Goal: Navigation & Orientation: Find specific page/section

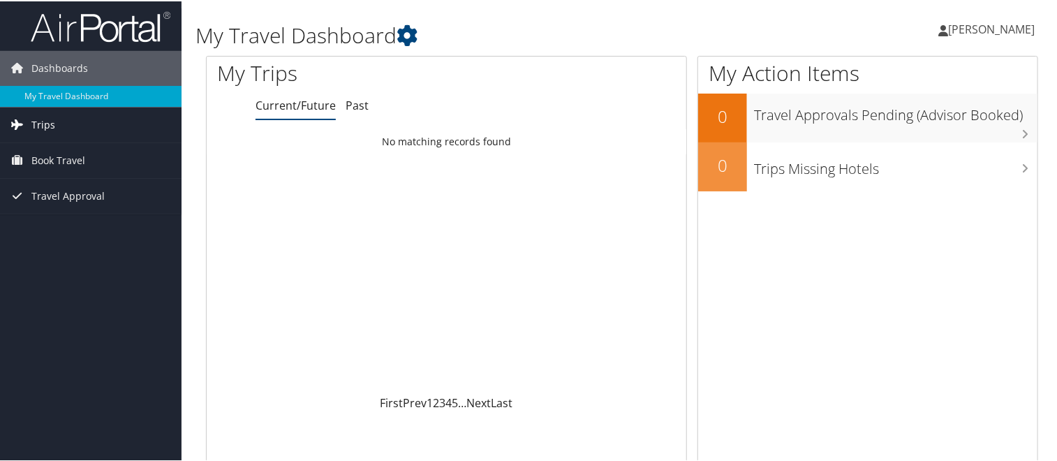
click at [52, 128] on span "Trips" at bounding box center [43, 123] width 24 height 35
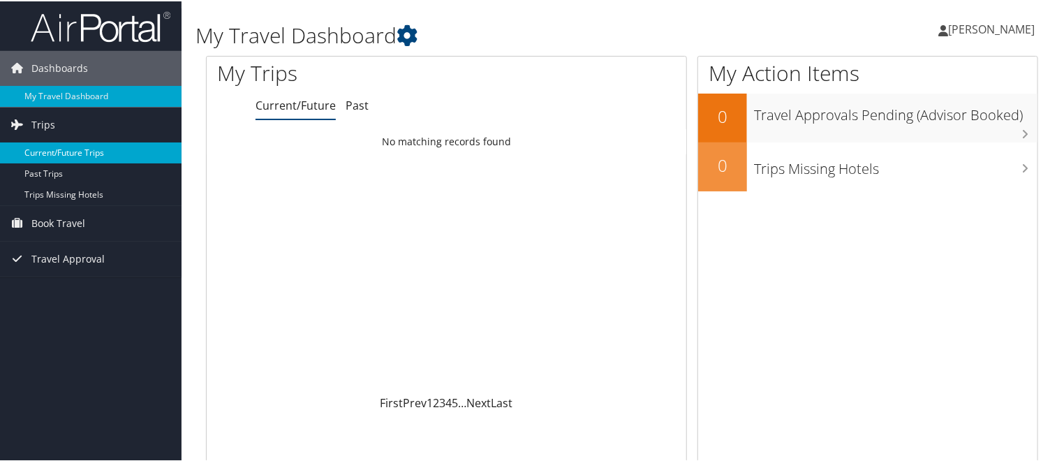
click at [59, 149] on link "Current/Future Trips" at bounding box center [90, 151] width 181 height 21
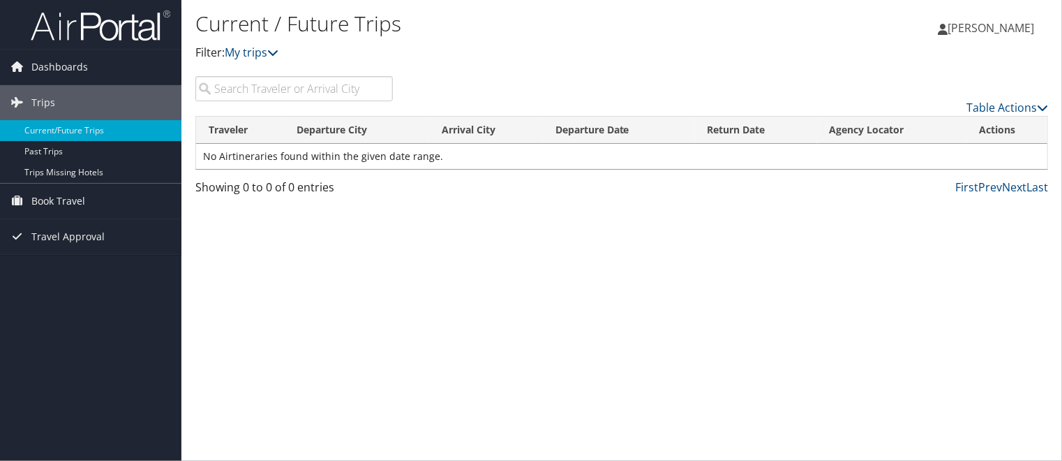
click at [296, 96] on input "search" at bounding box center [294, 88] width 198 height 25
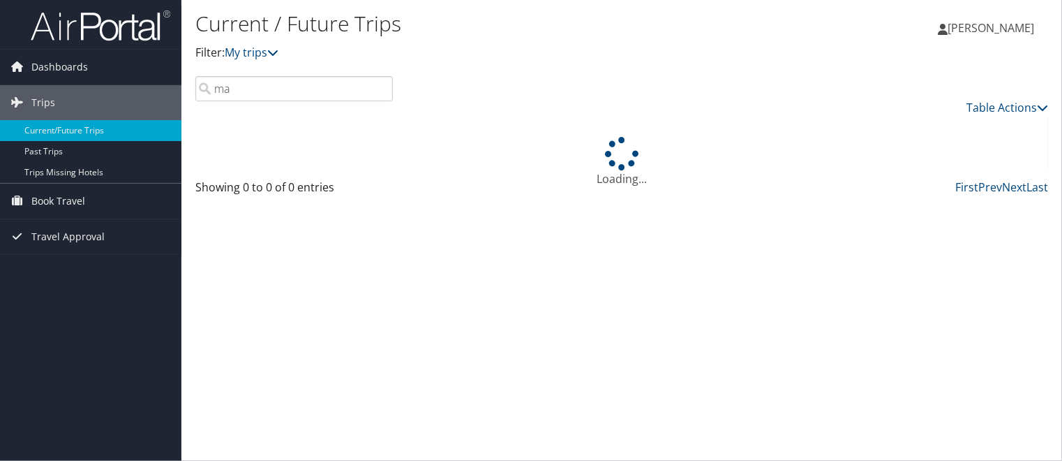
type input "m"
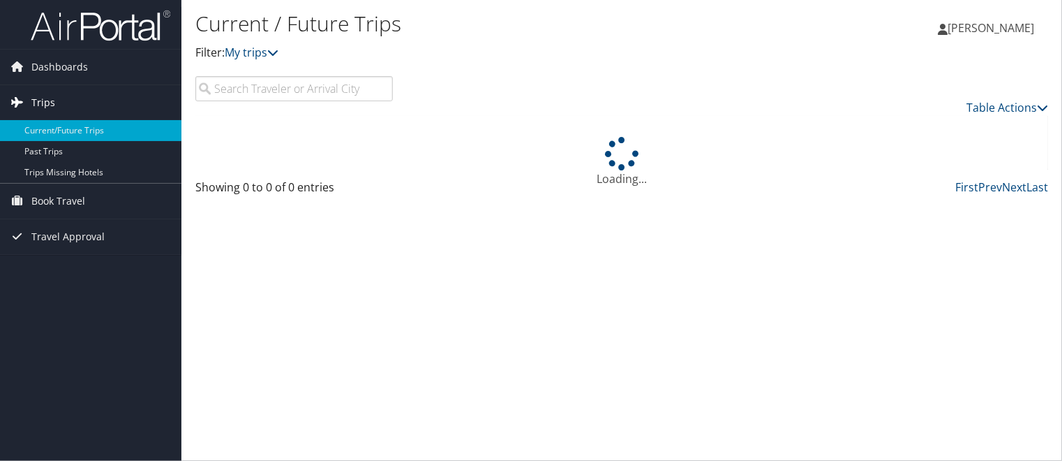
click at [31, 107] on span "Trips" at bounding box center [43, 102] width 24 height 35
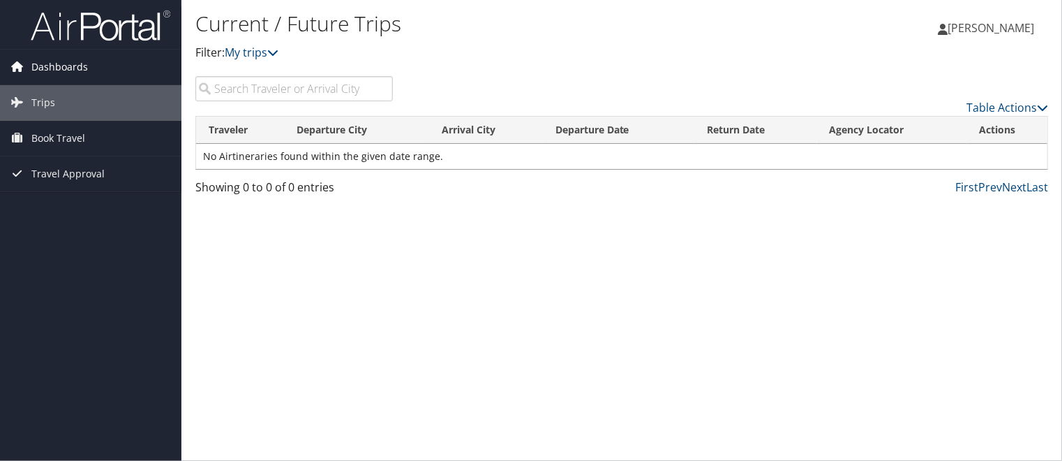
click at [47, 64] on span "Dashboards" at bounding box center [59, 67] width 57 height 35
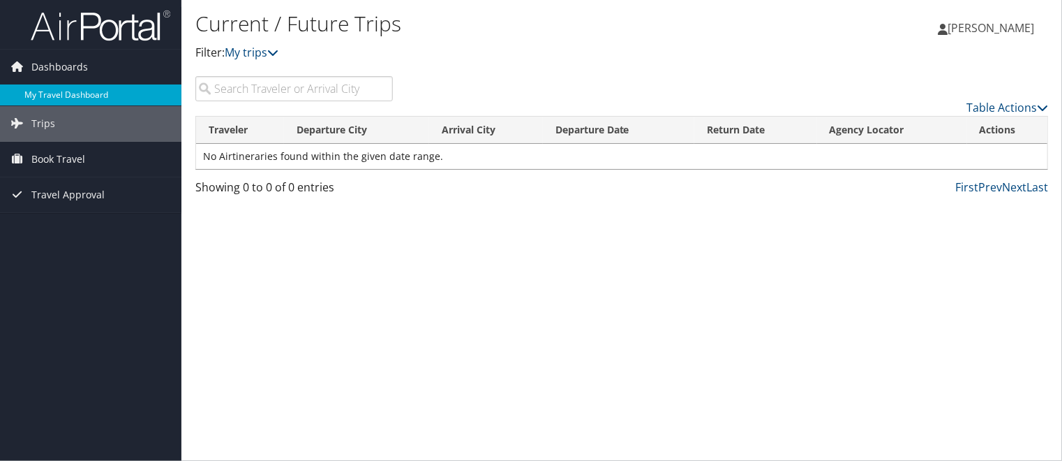
click at [59, 94] on link "My Travel Dashboard" at bounding box center [90, 94] width 181 height 21
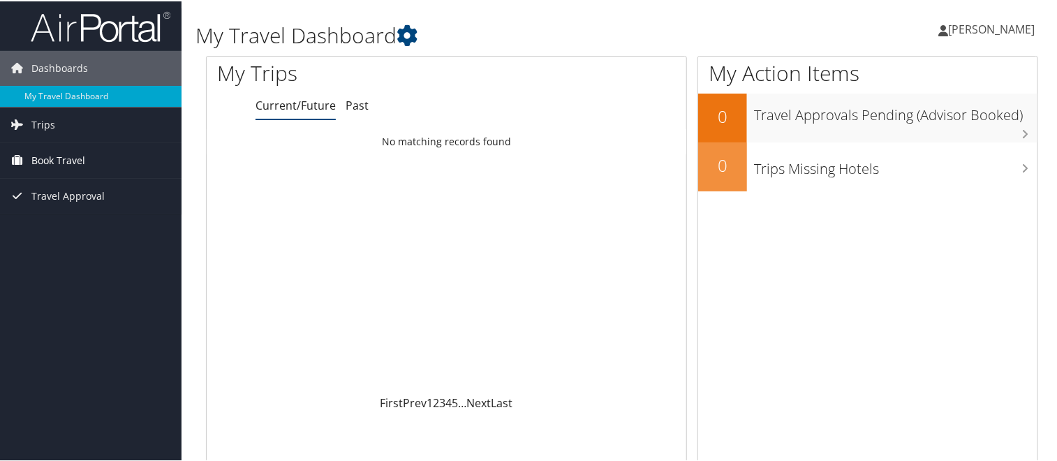
click at [53, 163] on span "Book Travel" at bounding box center [58, 159] width 54 height 35
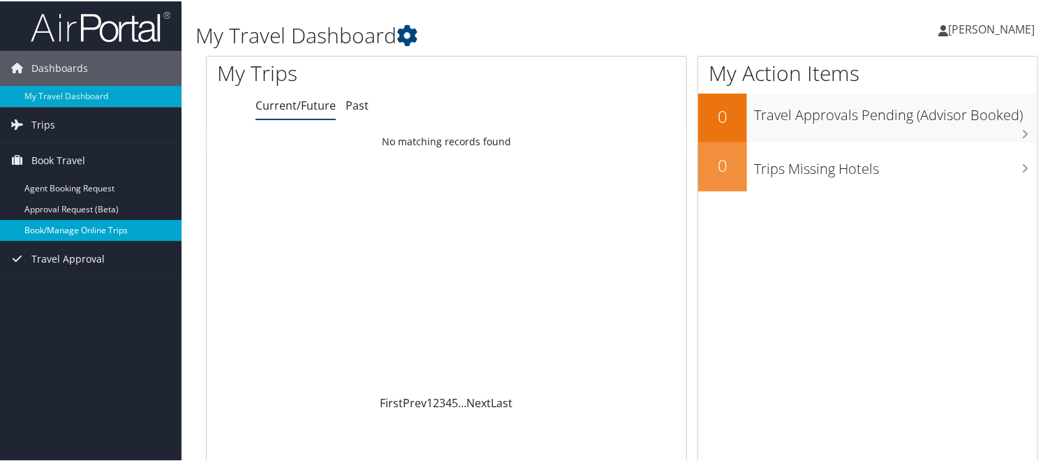
click at [59, 223] on link "Book/Manage Online Trips" at bounding box center [90, 228] width 181 height 21
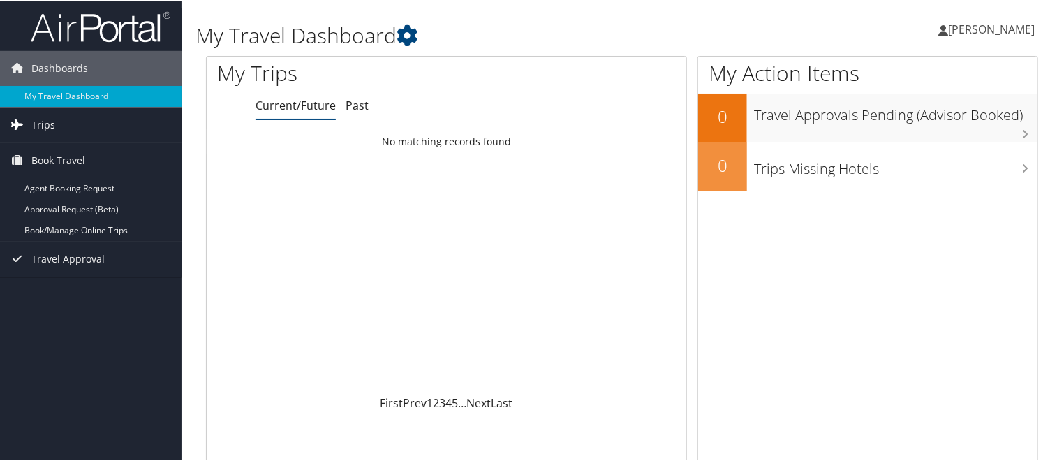
click at [45, 126] on span "Trips" at bounding box center [43, 123] width 24 height 35
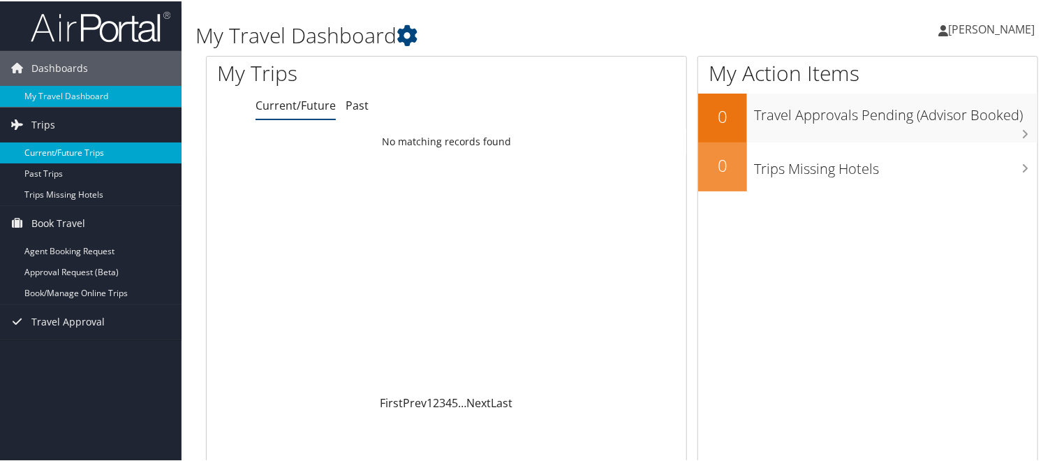
click at [43, 146] on link "Current/Future Trips" at bounding box center [90, 151] width 181 height 21
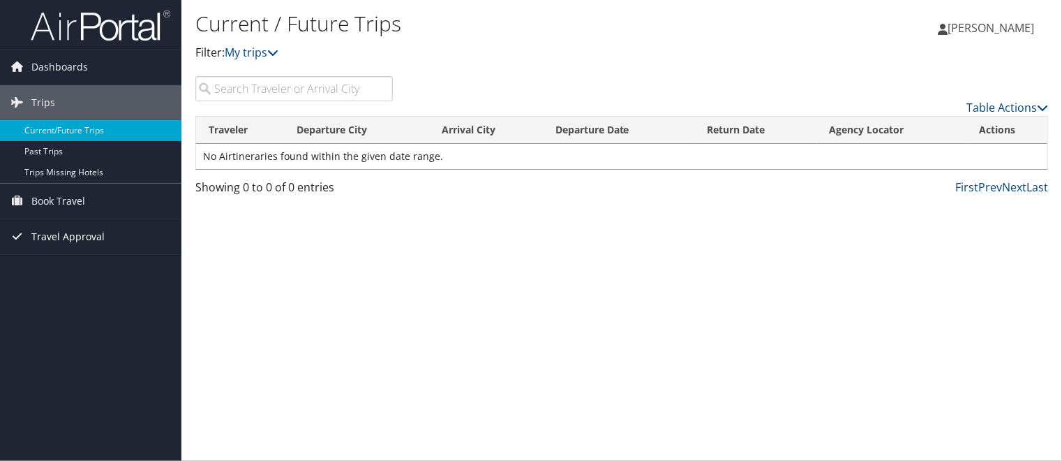
click at [57, 234] on span "Travel Approval" at bounding box center [67, 236] width 73 height 35
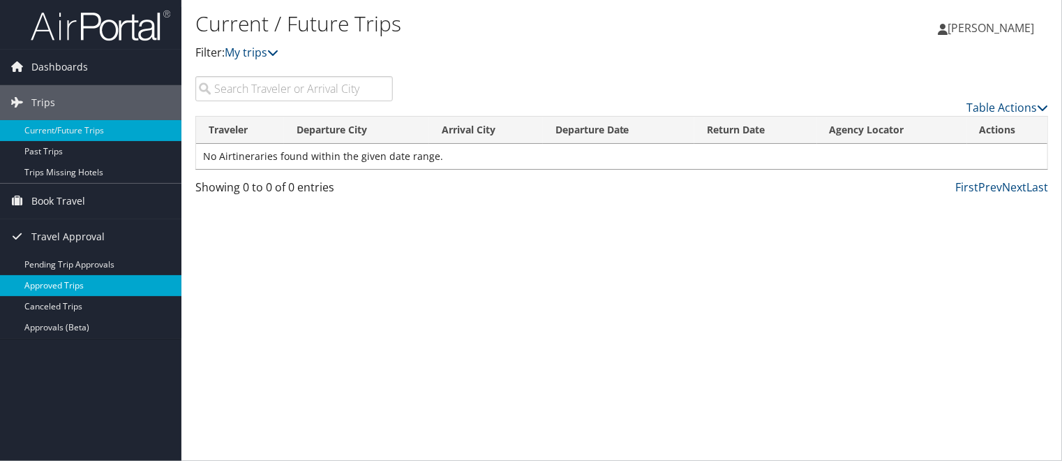
click at [61, 285] on link "Approved Trips" at bounding box center [90, 285] width 181 height 21
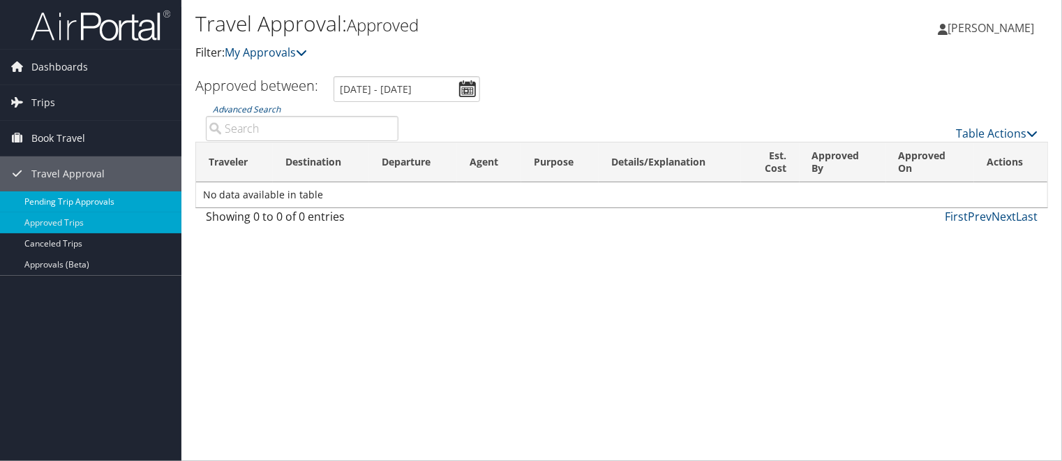
click at [78, 202] on link "Pending Trip Approvals" at bounding box center [90, 201] width 181 height 21
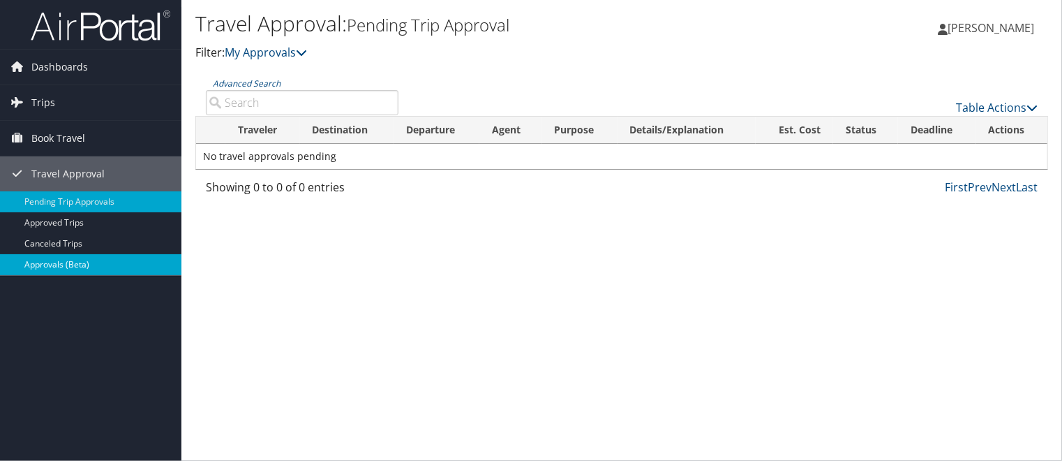
click at [59, 265] on link "Approvals (Beta)" at bounding box center [90, 264] width 181 height 21
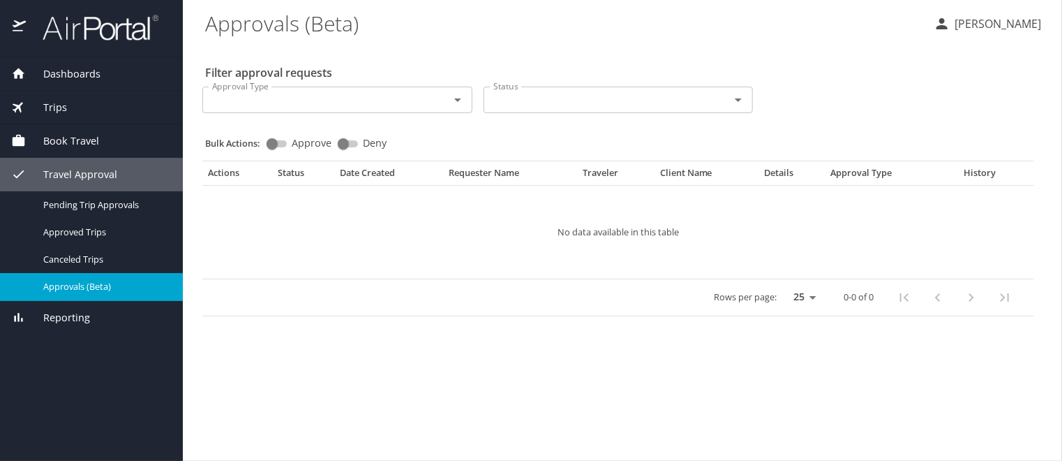
click at [76, 78] on span "Dashboards" at bounding box center [63, 73] width 75 height 15
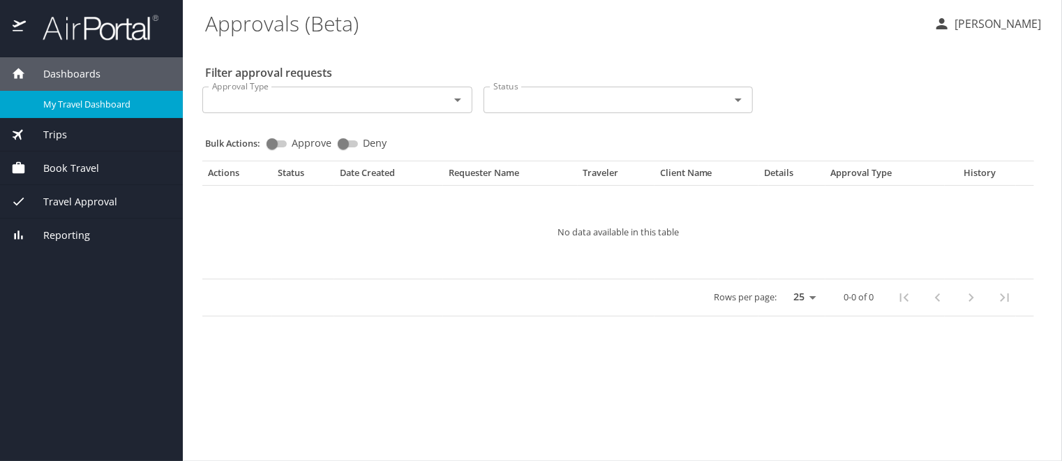
click at [79, 105] on span "My Travel Dashboard" at bounding box center [104, 104] width 123 height 13
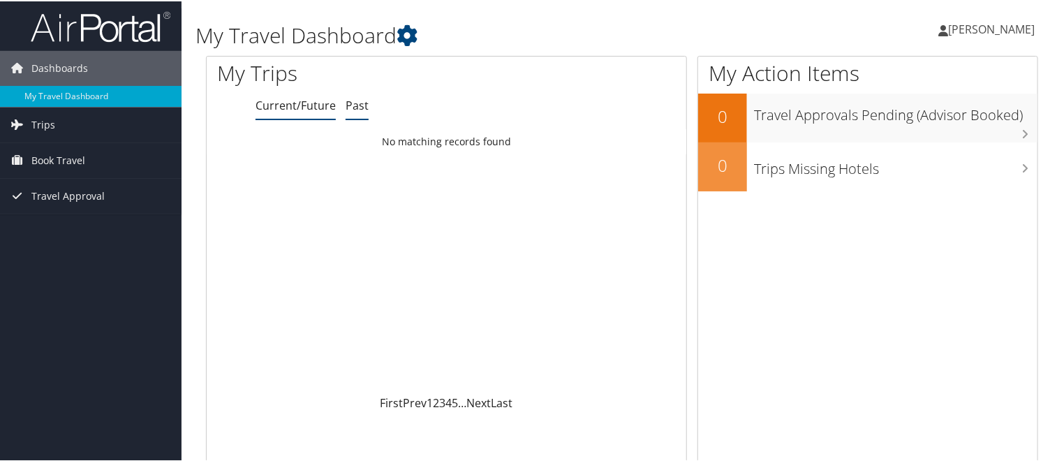
click at [356, 109] on link "Past" at bounding box center [357, 103] width 23 height 15
